Goal: Transaction & Acquisition: Purchase product/service

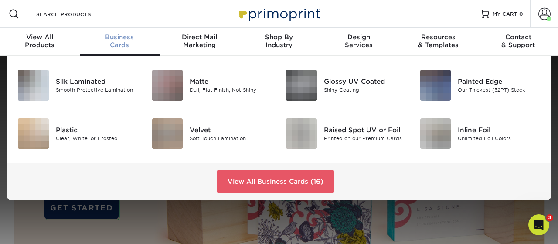
click at [123, 50] on link "Business Cards" at bounding box center [120, 42] width 80 height 28
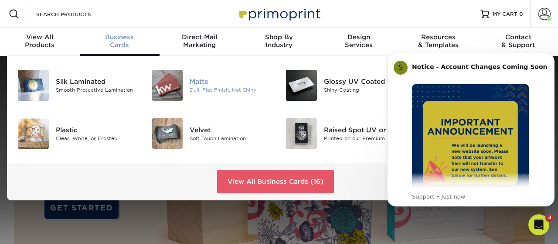
click at [207, 89] on div "Dull, Flat Finish, Not Shiny" at bounding box center [231, 89] width 83 height 7
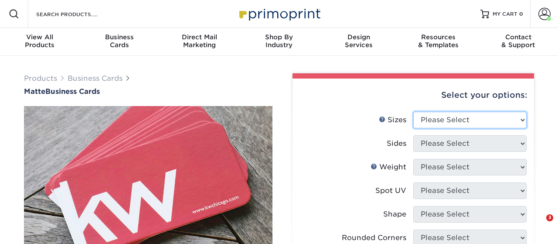
click at [413, 112] on select "Please Select 1.5" x 3.5" - Mini 1.75" x 3.5" - Mini 2" x 2" - Square 2" x 3" -…" at bounding box center [469, 120] width 113 height 17
select select "2.00x3.50"
click option "2" x 3.5" - Standard" at bounding box center [0, 0] width 0 height 0
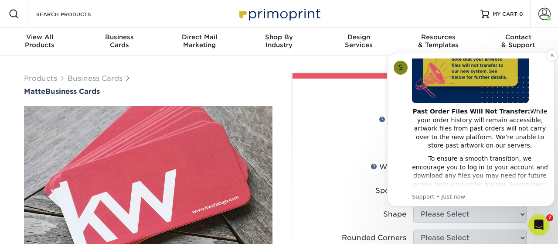
scroll to position [112, 0]
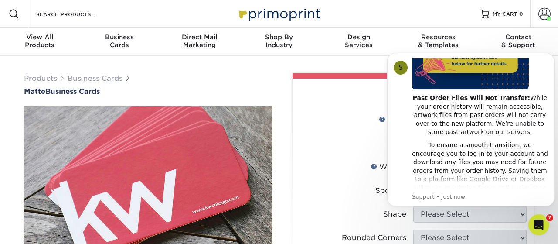
click at [374, 140] on label "Sides" at bounding box center [356, 143] width 113 height 17
click at [445, 198] on p "Support • Just now" at bounding box center [480, 197] width 136 height 8
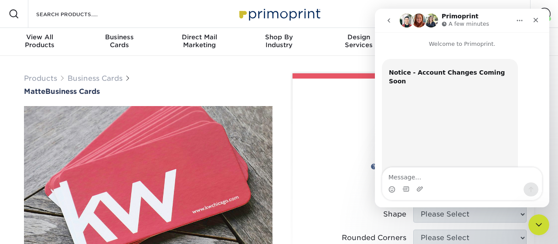
scroll to position [246, 0]
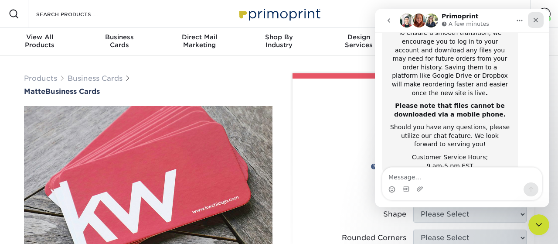
click at [536, 20] on icon "Close" at bounding box center [535, 20] width 7 height 7
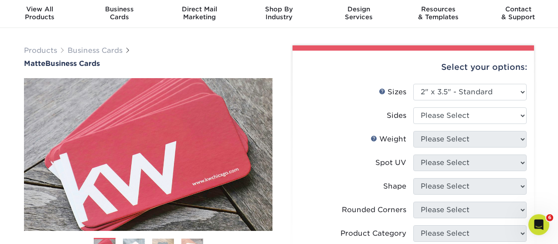
scroll to position [45, 0]
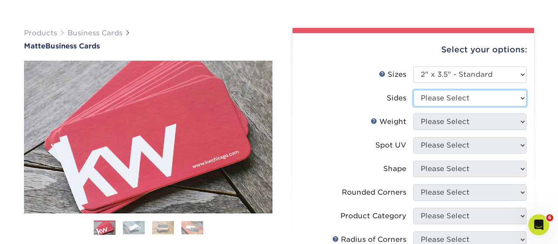
click at [413, 90] on select "Please Select Print Both Sides Print Front Only" at bounding box center [469, 98] width 113 height 17
select select "32d3c223-f82c-492b-b915-ba065a00862f"
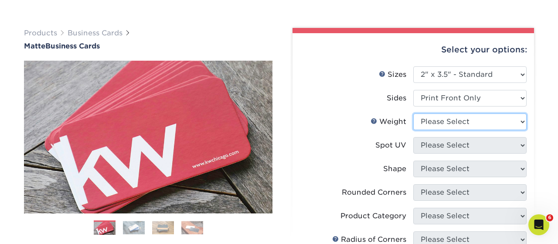
click at [413, 113] on select "Please Select 16PT 14PT" at bounding box center [469, 121] width 113 height 17
select select "16PT"
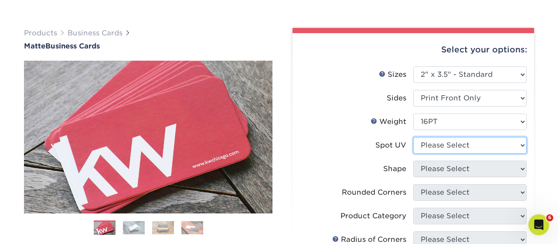
click at [413, 137] on select "Please Select No Spot UV Front Only" at bounding box center [469, 145] width 113 height 17
select select "3"
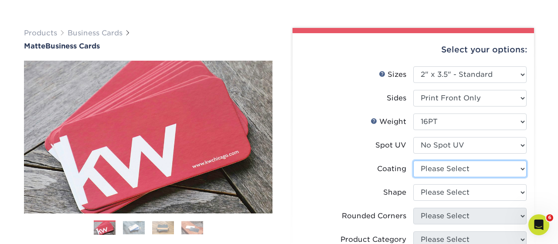
click at [413, 160] on select at bounding box center [469, 168] width 113 height 17
select select "121bb7b5-3b4d-429f-bd8d-bbf80e953313"
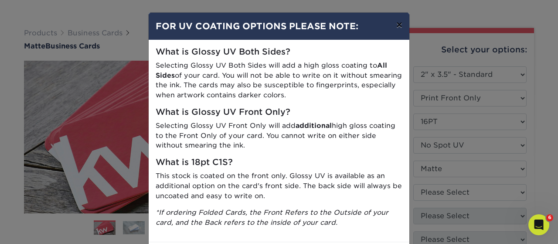
click at [401, 28] on button "×" at bounding box center [399, 25] width 20 height 24
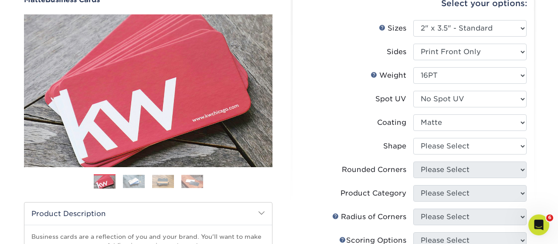
scroll to position [136, 0]
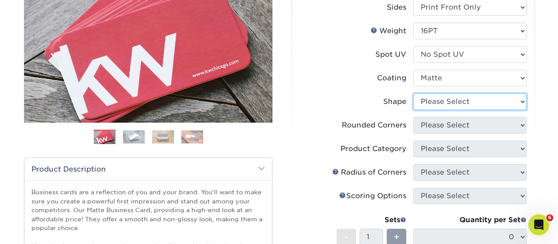
click at [413, 93] on select "Please Select Standard Oval" at bounding box center [469, 101] width 113 height 17
select select "standard"
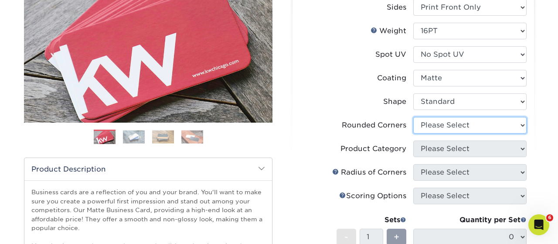
click at [413, 117] on select "Please Select Yes - Round 2 Corners Yes - Round 4 Corners No" at bounding box center [469, 125] width 113 height 17
select select "0"
click option "No" at bounding box center [0, 0] width 0 height 0
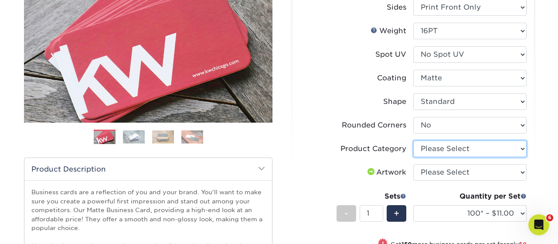
click at [413, 140] on select "Please Select Business Cards" at bounding box center [469, 148] width 113 height 17
select select "3b5148f1-0588-4f88-a218-97bcfdce65c1"
click option "Business Cards" at bounding box center [0, 0] width 0 height 0
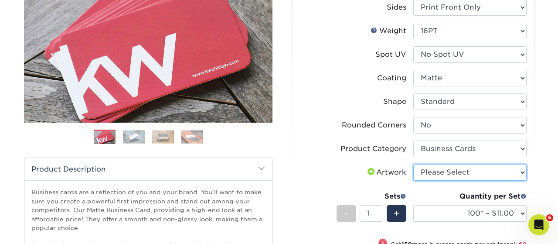
click at [413, 164] on select "Please Select I will upload files I need a design - $100" at bounding box center [469, 172] width 113 height 17
select select "upload"
click option "I will upload files" at bounding box center [0, 0] width 0 height 0
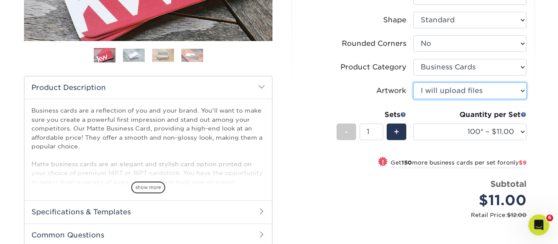
scroll to position [227, 0]
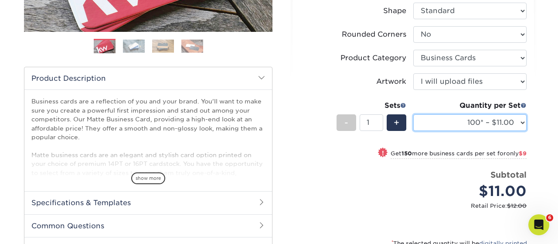
click at [413, 114] on select "100* – $11.00 250* – $20.00 500 – $39.00 1000 – $49.00 2500 – $87.00 5000 – $16…" at bounding box center [469, 122] width 113 height 17
select select "250* – $20.00"
click option "250* – $20.00" at bounding box center [0, 0] width 0 height 0
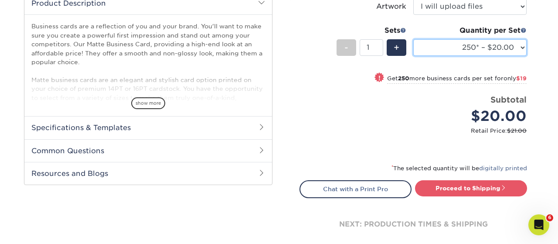
scroll to position [317, 0]
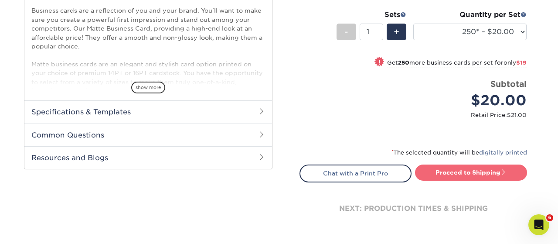
click at [469, 167] on link "Proceed to Shipping" at bounding box center [471, 172] width 112 height 16
type input "Set 1"
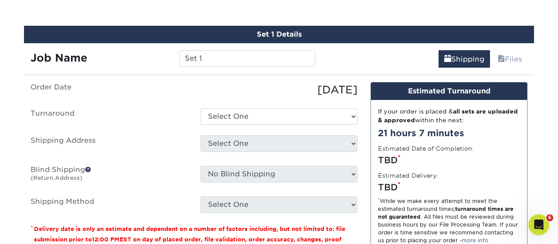
scroll to position [505, 0]
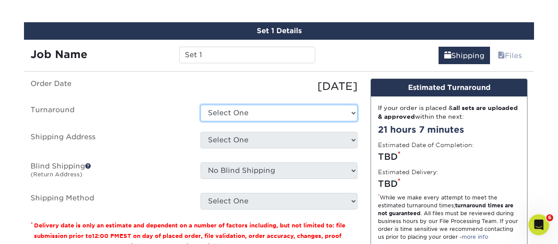
click at [200, 105] on select "Select One 2-4 Business Days 2 Day Next Business Day" at bounding box center [278, 113] width 157 height 17
select select "c1dfd2c0-3c7d-45cc-a6c1-6e0aa94096b4"
click option "2-4 Business Days" at bounding box center [0, 0] width 0 height 0
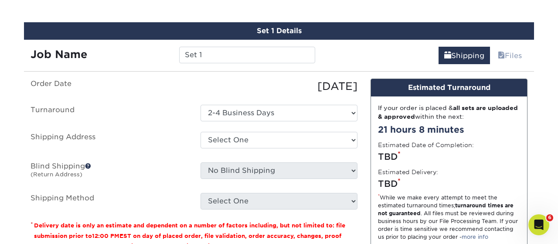
drag, startPoint x: 246, startPoint y: 118, endPoint x: 183, endPoint y: 123, distance: 62.9
click at [183, 123] on ul "Order Date [DATE] [GEOGRAPHIC_DATA] Select One 2-4 Business Days 2 Day Next Bus…" at bounding box center [194, 143] width 327 height 131
click at [200, 132] on select "Select One 279 [PERSON_NAME] [PERSON_NAME] [PERSON_NAME] Business Cards [PERSON…" at bounding box center [278, 140] width 157 height 17
select select "67072"
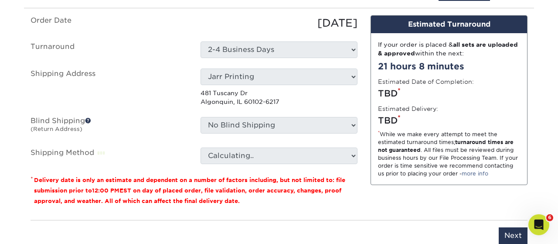
scroll to position [596, 0]
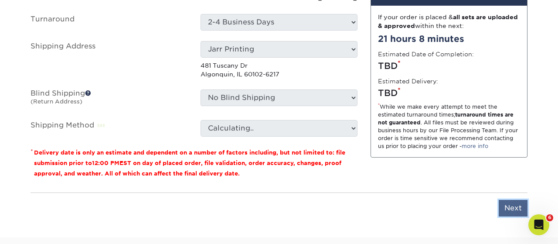
click at [515, 206] on input "Next" at bounding box center [513, 208] width 29 height 17
type input "Next"
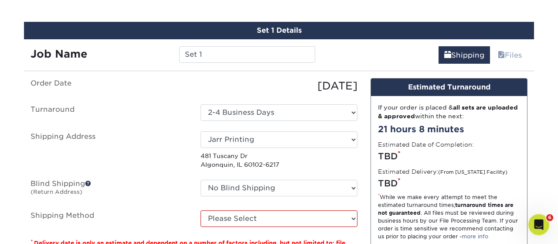
scroll to position [505, 0]
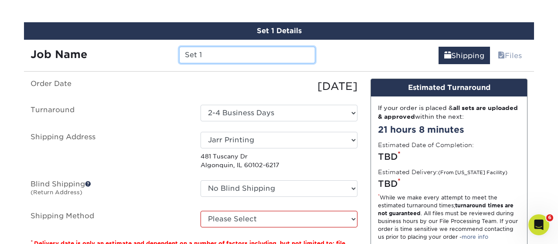
click at [222, 55] on input "Set 1" at bounding box center [247, 55] width 136 height 17
drag, startPoint x: 222, startPoint y: 55, endPoint x: 143, endPoint y: 56, distance: 78.5
click at [179, 56] on input "Set 1" at bounding box center [247, 55] width 136 height 17
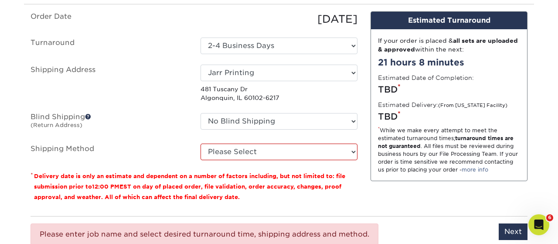
scroll to position [641, 0]
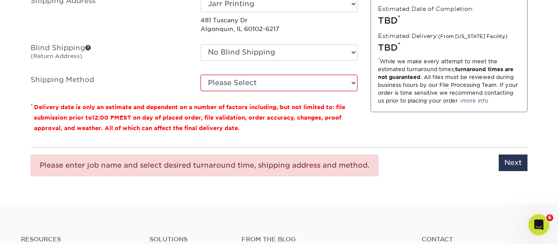
type input "[PERSON_NAME]"
click at [200, 75] on select "Please Select Ground Shipping (+$7.84) 3 Day Shipping Service (+$20.04) 2 Day A…" at bounding box center [278, 83] width 157 height 17
select select "03"
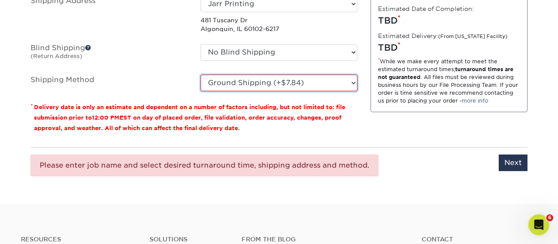
click option "Ground Shipping (+$7.84)" at bounding box center [0, 0] width 0 height 0
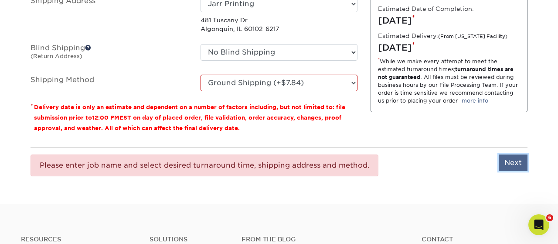
click at [511, 156] on input "Next" at bounding box center [513, 162] width 29 height 17
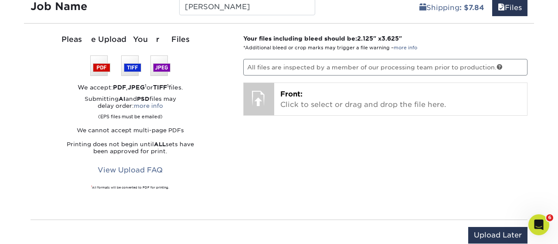
scroll to position [550, 0]
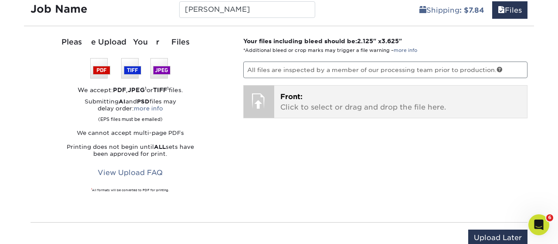
click at [302, 95] on span "Front:" at bounding box center [291, 96] width 22 height 8
click at [319, 100] on p "Front: Click to select or drag and drop the file here." at bounding box center [400, 102] width 241 height 21
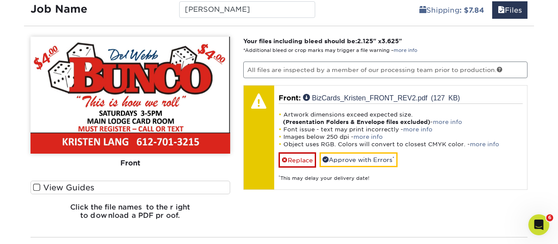
click at [37, 189] on span at bounding box center [36, 187] width 7 height 8
click at [0, 0] on input "View Guides" at bounding box center [0, 0] width 0 height 0
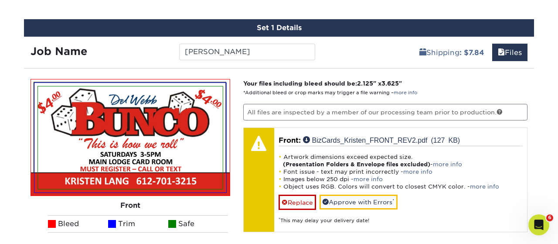
scroll to position [505, 0]
